Goal: Transaction & Acquisition: Purchase product/service

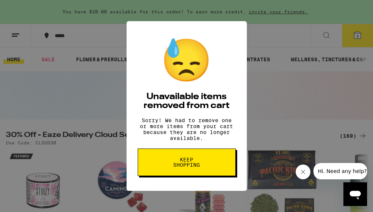
click at [196, 173] on button "Keep Shopping" at bounding box center [187, 161] width 98 height 27
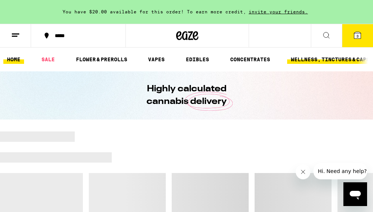
click at [339, 63] on link "WELLNESS, TINCTURES & CAPSULES" at bounding box center [338, 59] width 100 height 9
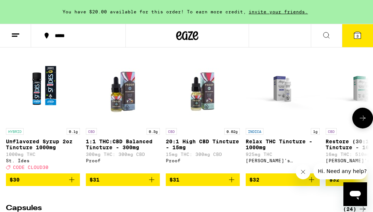
scroll to position [420, 0]
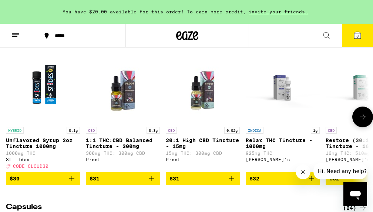
click at [362, 119] on icon at bounding box center [363, 116] width 6 height 5
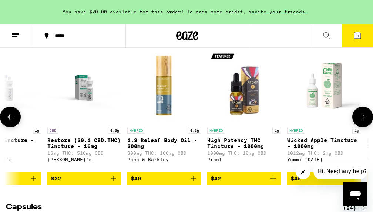
scroll to position [0, 281]
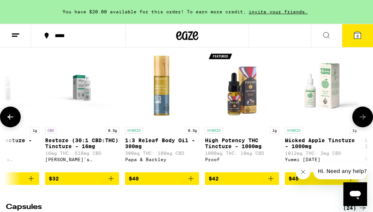
click at [362, 119] on icon at bounding box center [363, 116] width 6 height 5
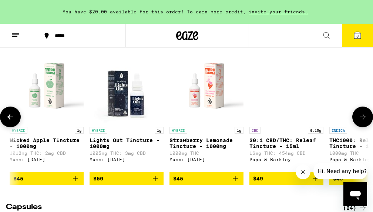
scroll to position [0, 562]
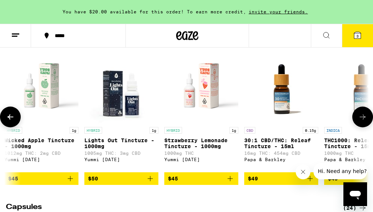
click at [362, 119] on icon at bounding box center [363, 116] width 6 height 5
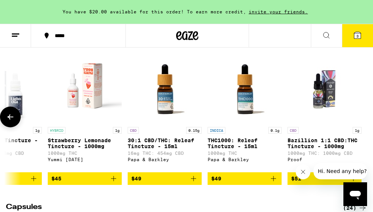
scroll to position [0, 679]
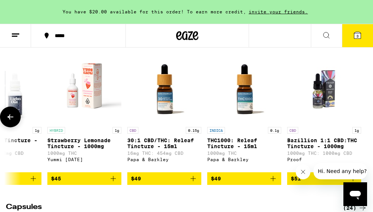
click at [13, 121] on icon at bounding box center [10, 116] width 9 height 9
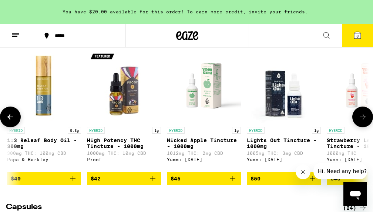
scroll to position [0, 398]
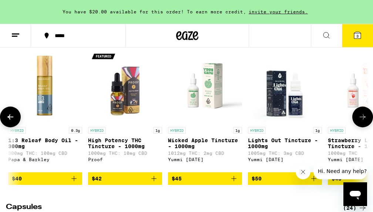
click at [13, 121] on icon at bounding box center [10, 116] width 9 height 9
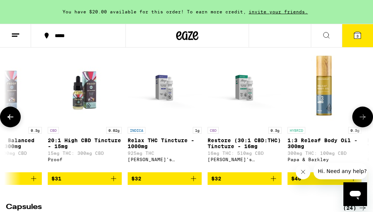
scroll to position [0, 117]
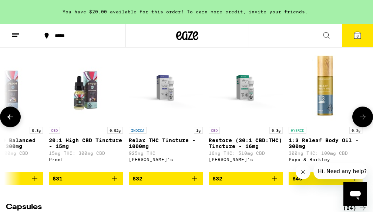
click at [361, 121] on icon at bounding box center [363, 116] width 9 height 9
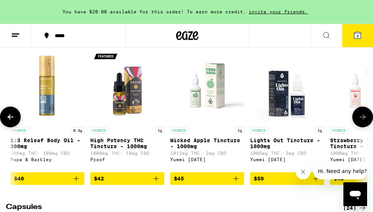
scroll to position [0, 398]
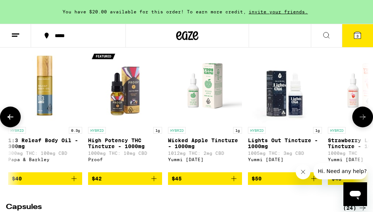
click at [12, 121] on icon at bounding box center [10, 116] width 9 height 9
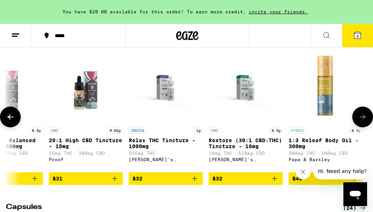
click at [12, 121] on icon at bounding box center [10, 116] width 9 height 9
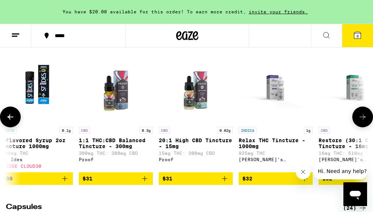
scroll to position [0, 0]
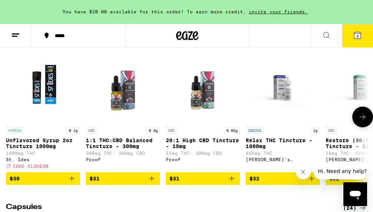
click at [284, 92] on img "Open page for Relax THC Tincture - 1000mg from Mary's Medicinals" at bounding box center [283, 86] width 74 height 74
click at [362, 121] on icon at bounding box center [363, 116] width 9 height 9
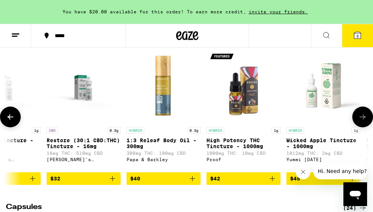
scroll to position [0, 281]
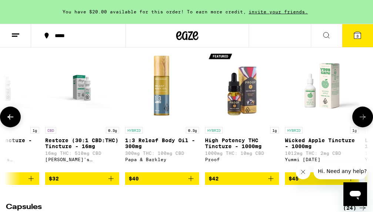
click at [248, 104] on img "Open page for High Potency THC Tincture - 1000mg from Proof" at bounding box center [242, 86] width 74 height 74
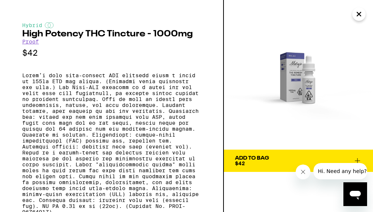
click at [264, 163] on div "Add To Bag $42" at bounding box center [252, 160] width 34 height 10
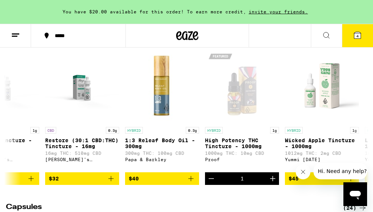
click at [356, 35] on icon at bounding box center [358, 35] width 7 height 7
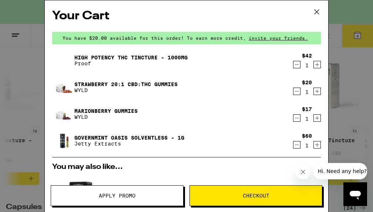
click at [298, 118] on icon "Decrement" at bounding box center [297, 117] width 7 height 9
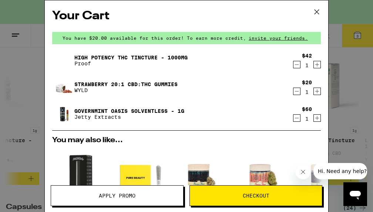
click at [317, 11] on icon at bounding box center [317, 11] width 11 height 11
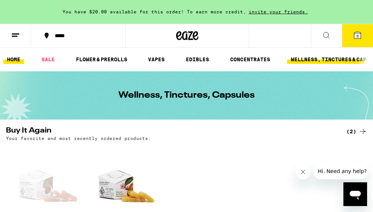
click at [21, 57] on link "HOME" at bounding box center [13, 59] width 21 height 9
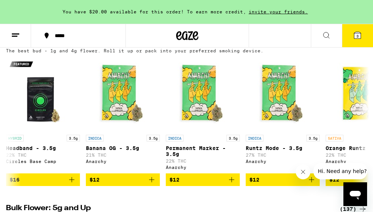
scroll to position [785, 0]
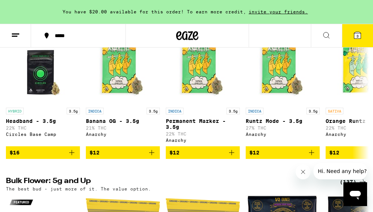
click at [358, 34] on span "3" at bounding box center [358, 36] width 2 height 4
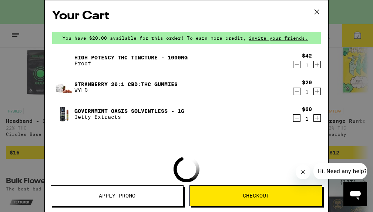
click at [159, 200] on button "Apply Promo" at bounding box center [117, 195] width 133 height 21
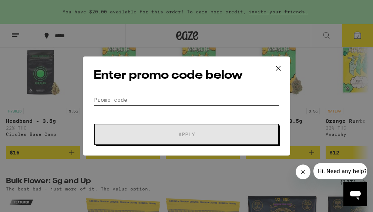
click at [146, 104] on input "Promo Code" at bounding box center [187, 99] width 186 height 11
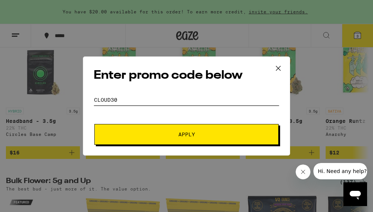
type input "CLOUD30"
click at [170, 128] on button "Apply" at bounding box center [186, 134] width 185 height 21
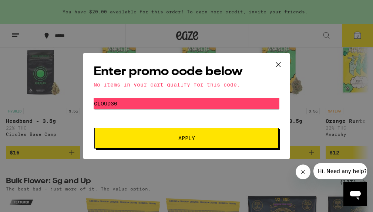
click at [278, 62] on icon at bounding box center [278, 64] width 11 height 11
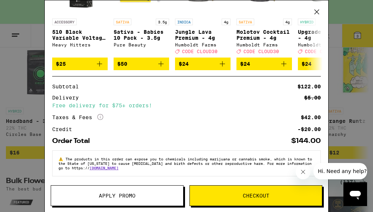
scroll to position [192, 0]
click at [318, 10] on icon at bounding box center [317, 11] width 11 height 11
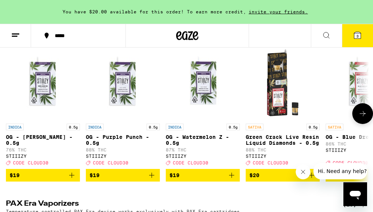
scroll to position [1599, 0]
